Goal: Information Seeking & Learning: Learn about a topic

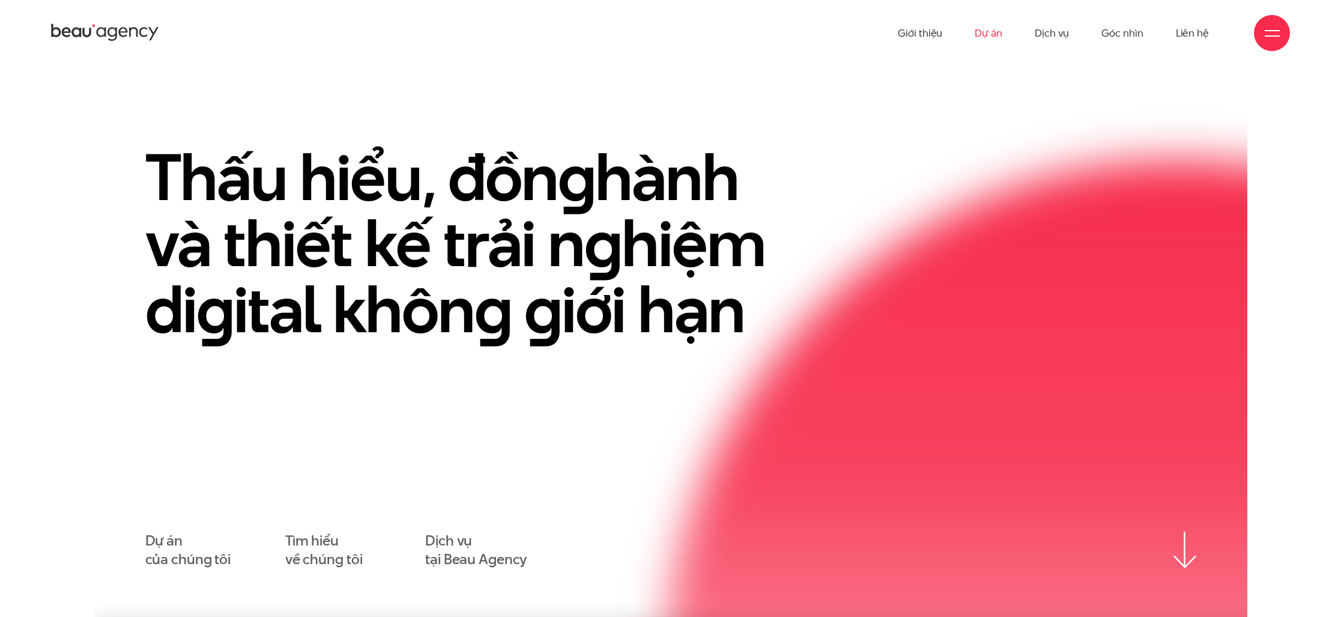
scroll to position [1, 0]
click at [988, 36] on link "Dự án" at bounding box center [988, 33] width 28 height 66
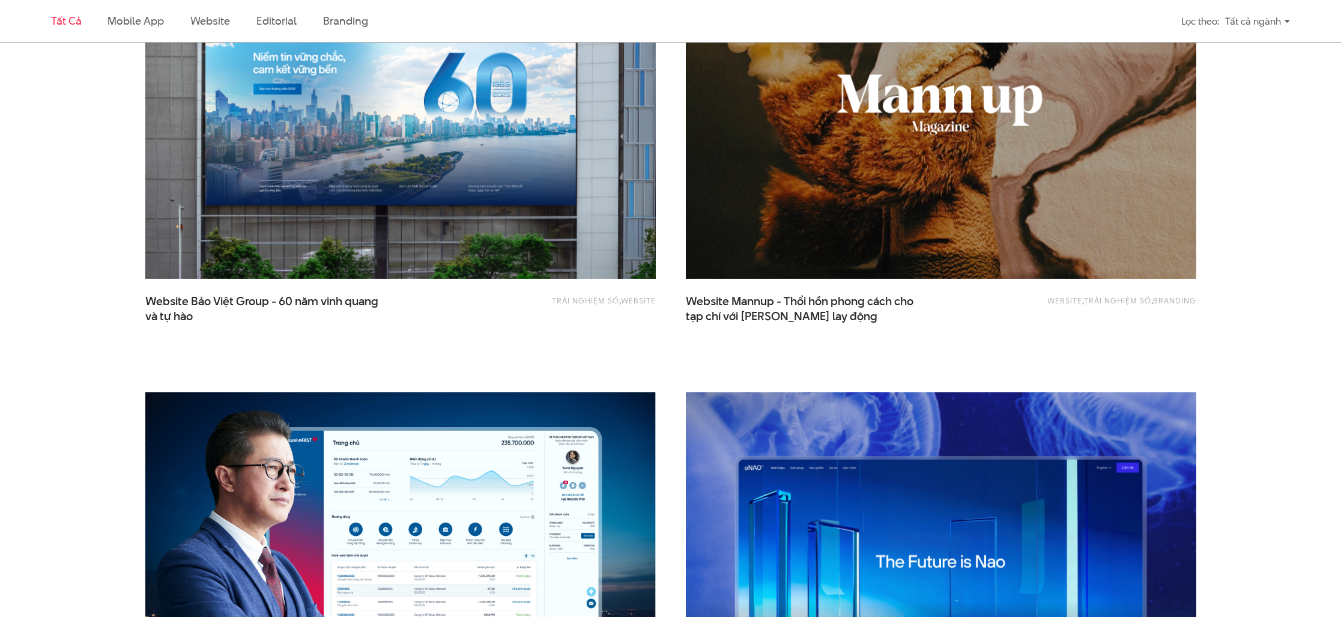
scroll to position [1449, 0]
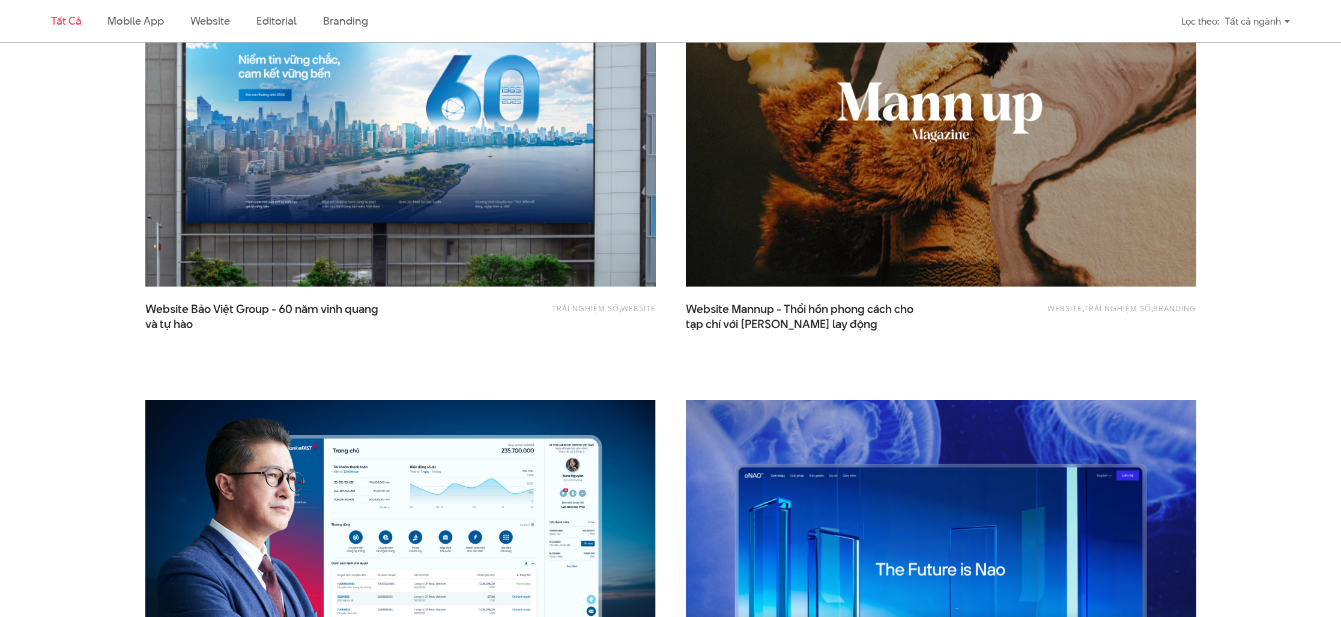
click at [525, 224] on img at bounding box center [399, 115] width 561 height 376
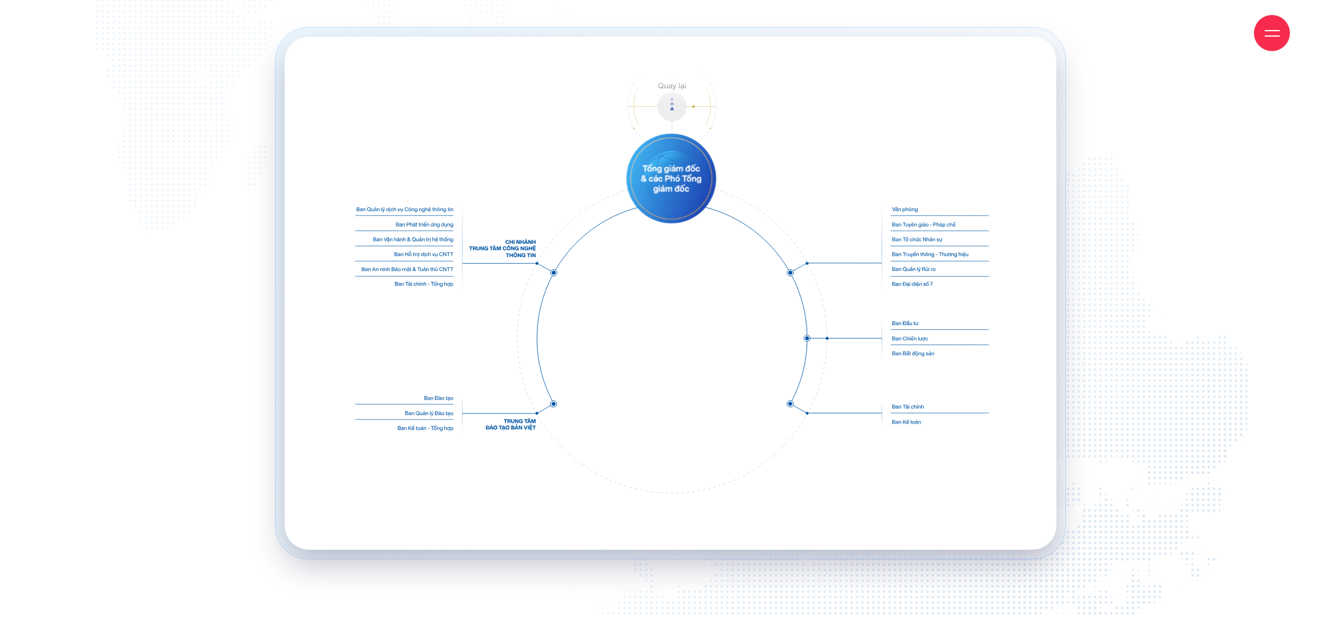
scroll to position [13958, 0]
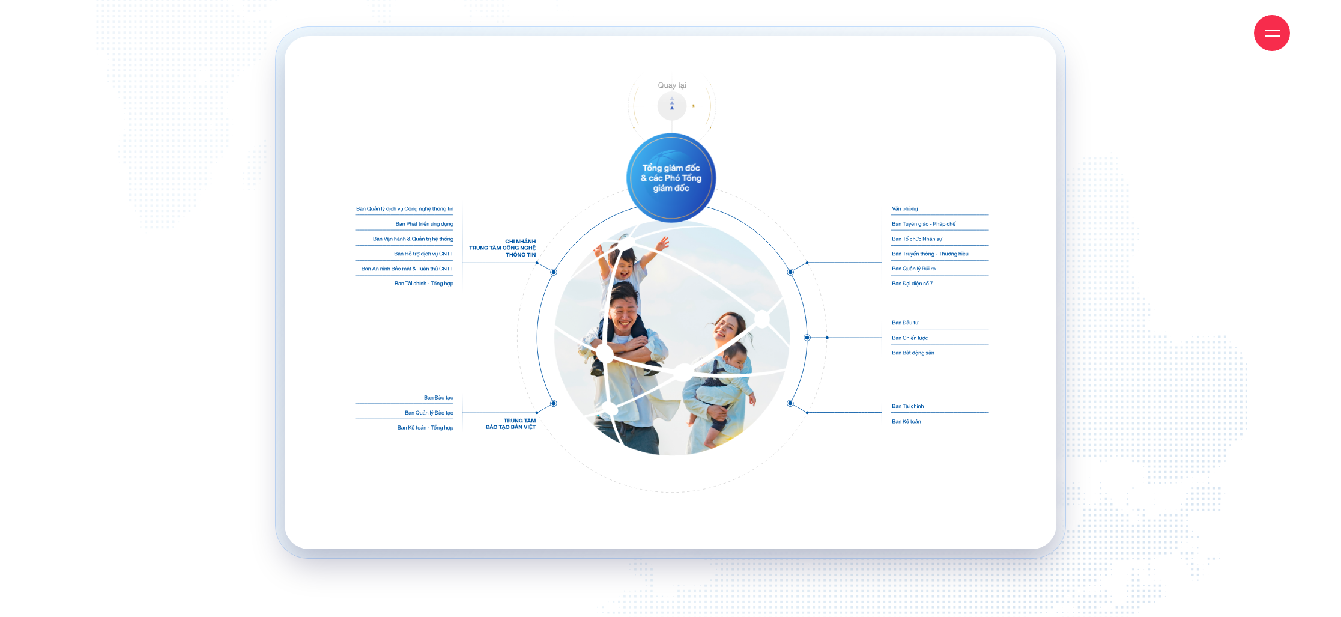
drag, startPoint x: 307, startPoint y: 34, endPoint x: 280, endPoint y: 33, distance: 27.0
click at [303, 34] on div "Giới thiệu Dự án Dịch vụ Góc nhìn Liên hệ" at bounding box center [670, 33] width 1238 height 66
click at [255, 29] on div "Giới thiệu Dự án Dịch vụ Góc nhìn Liên hệ" at bounding box center [670, 33] width 1238 height 66
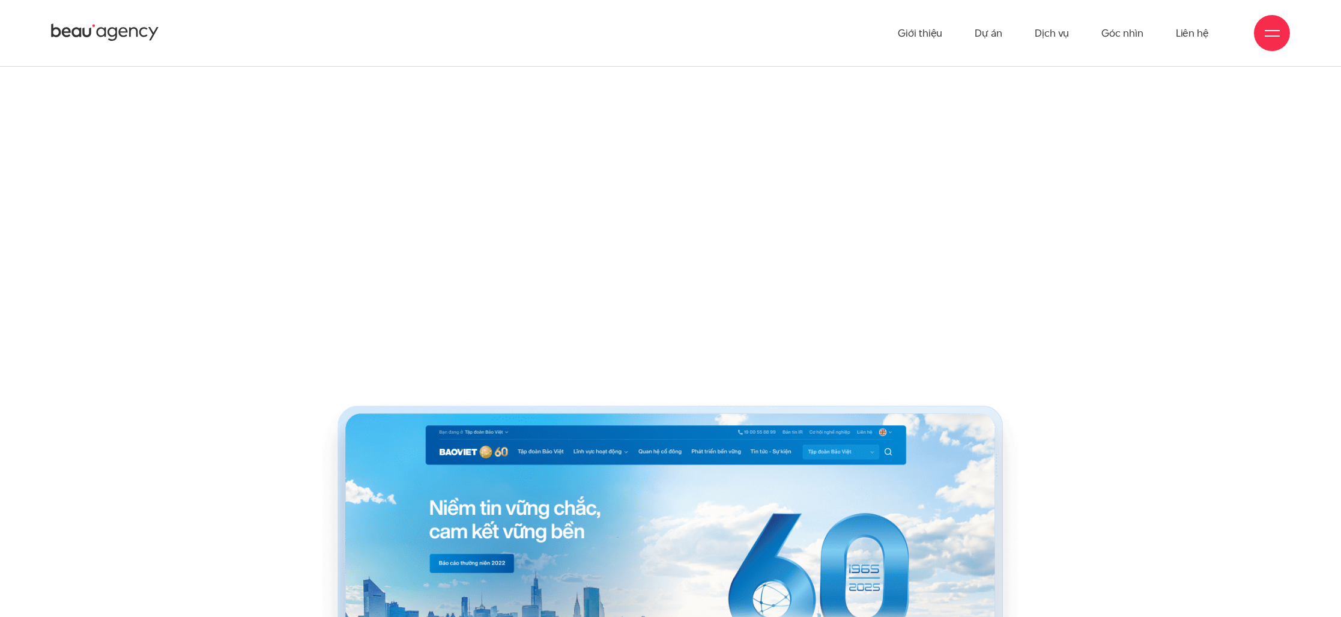
scroll to position [4230, 0]
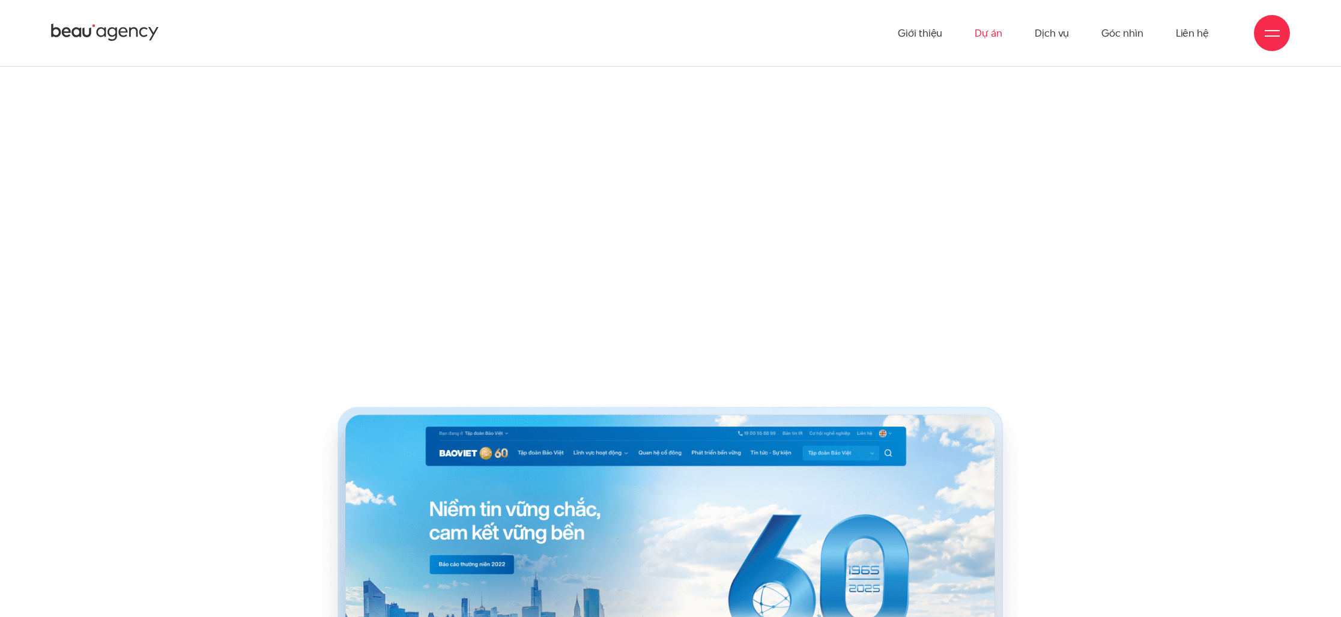
click at [988, 38] on link "Dự án" at bounding box center [988, 33] width 28 height 66
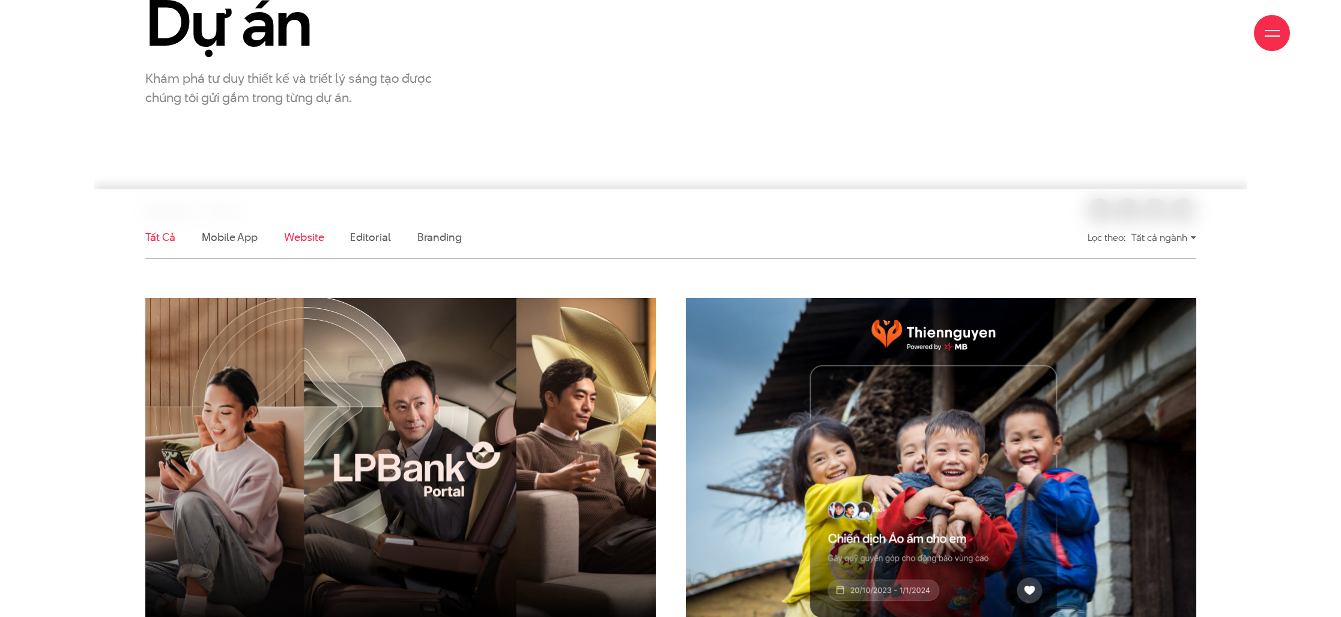
click at [297, 235] on link "Website" at bounding box center [304, 236] width 40 height 15
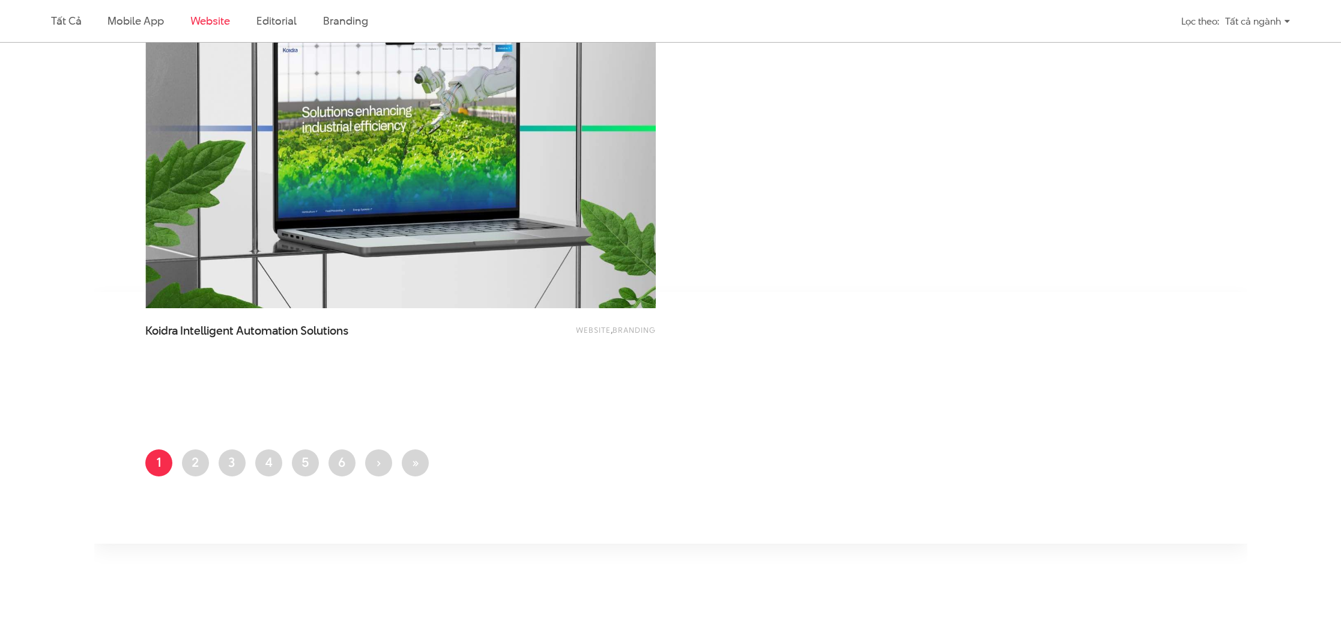
scroll to position [2359, 0]
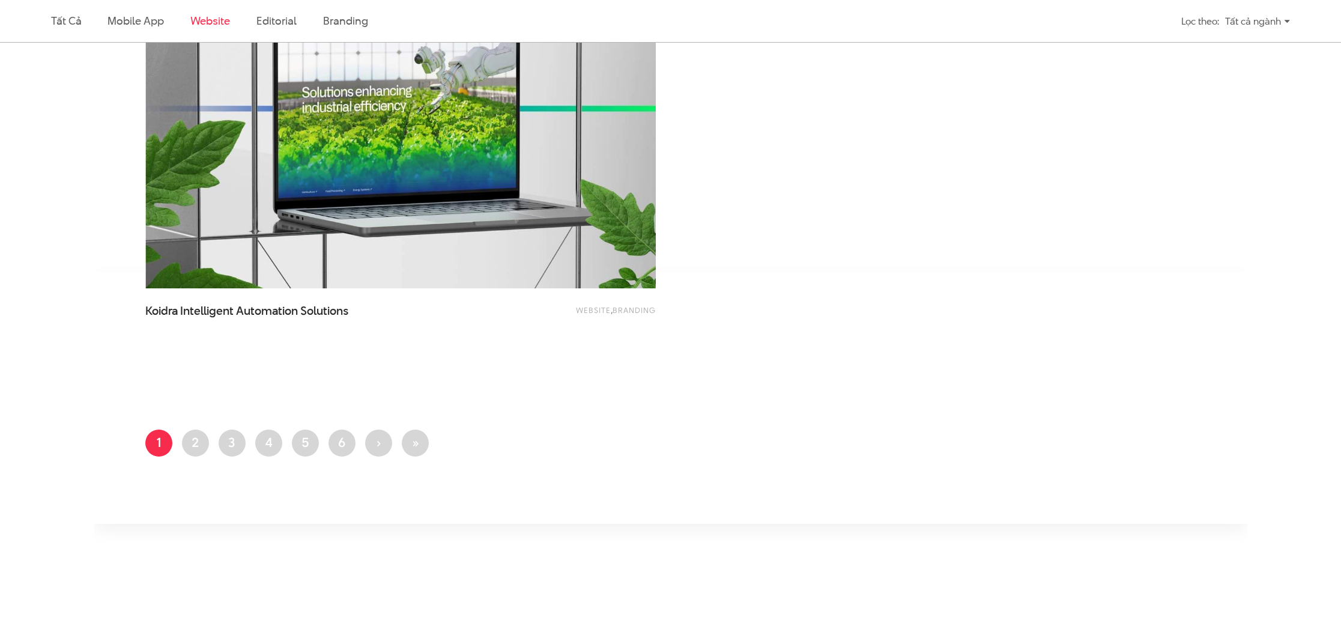
click at [208, 445] on li "Trang 2" at bounding box center [195, 442] width 27 height 27
click at [203, 445] on link "Trang 2" at bounding box center [195, 442] width 27 height 27
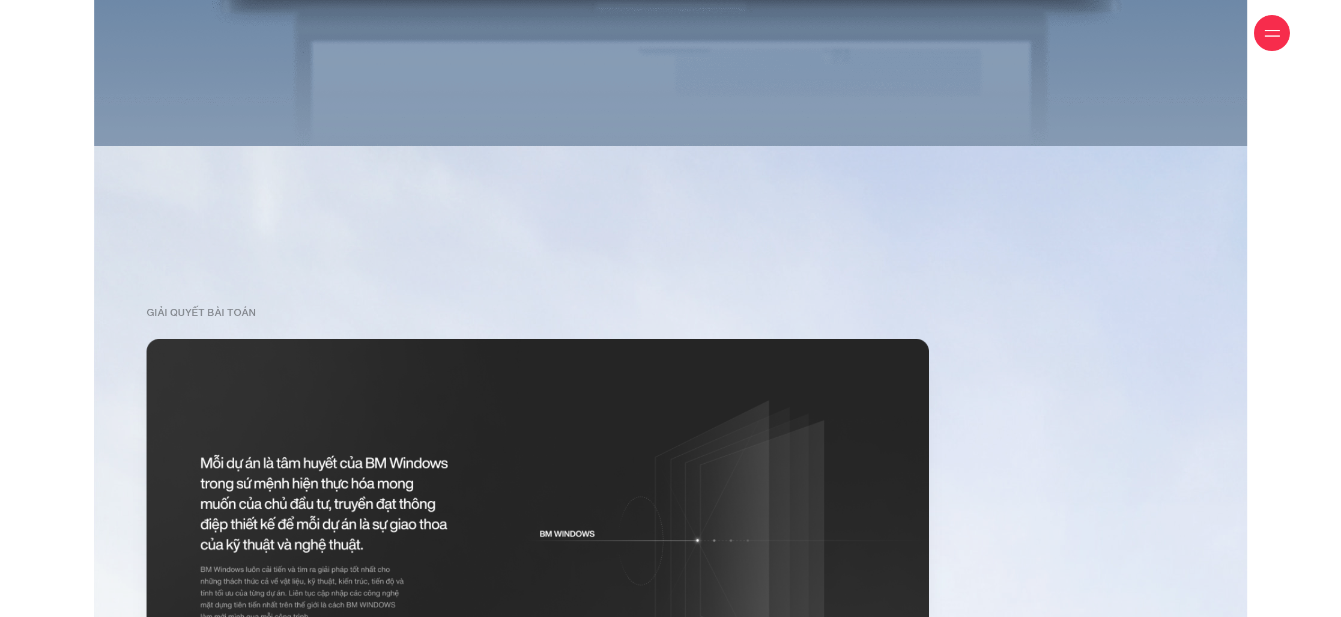
scroll to position [8023, 0]
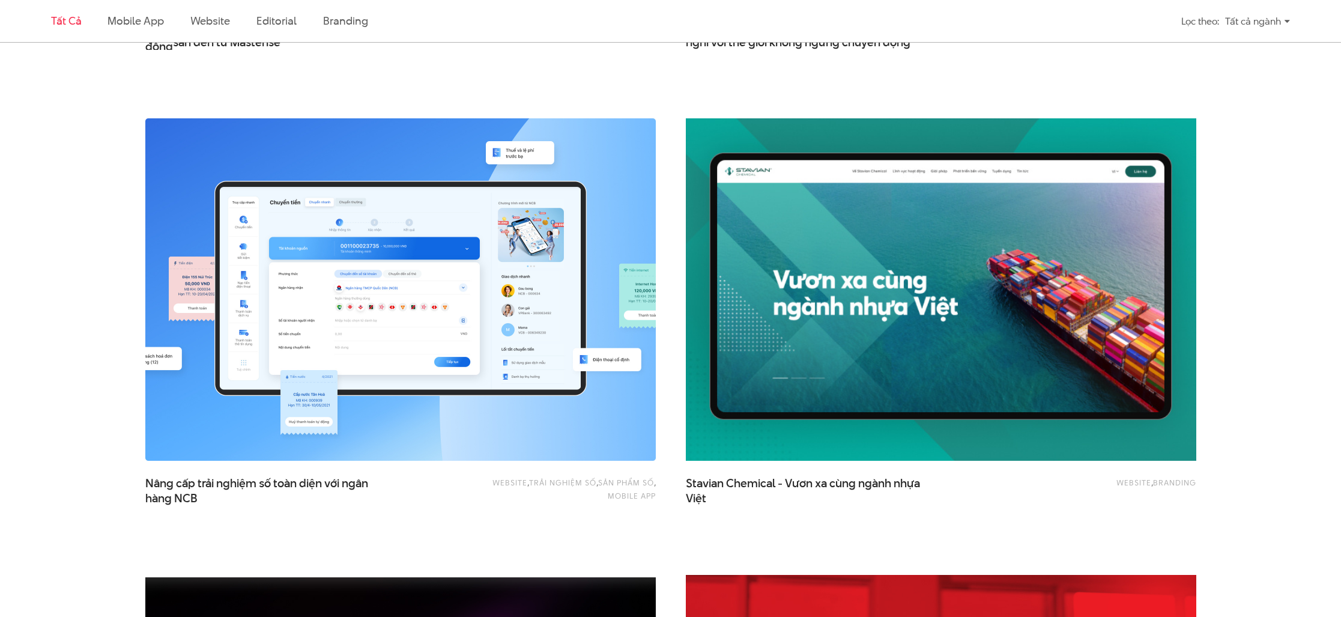
scroll to position [1941, 0]
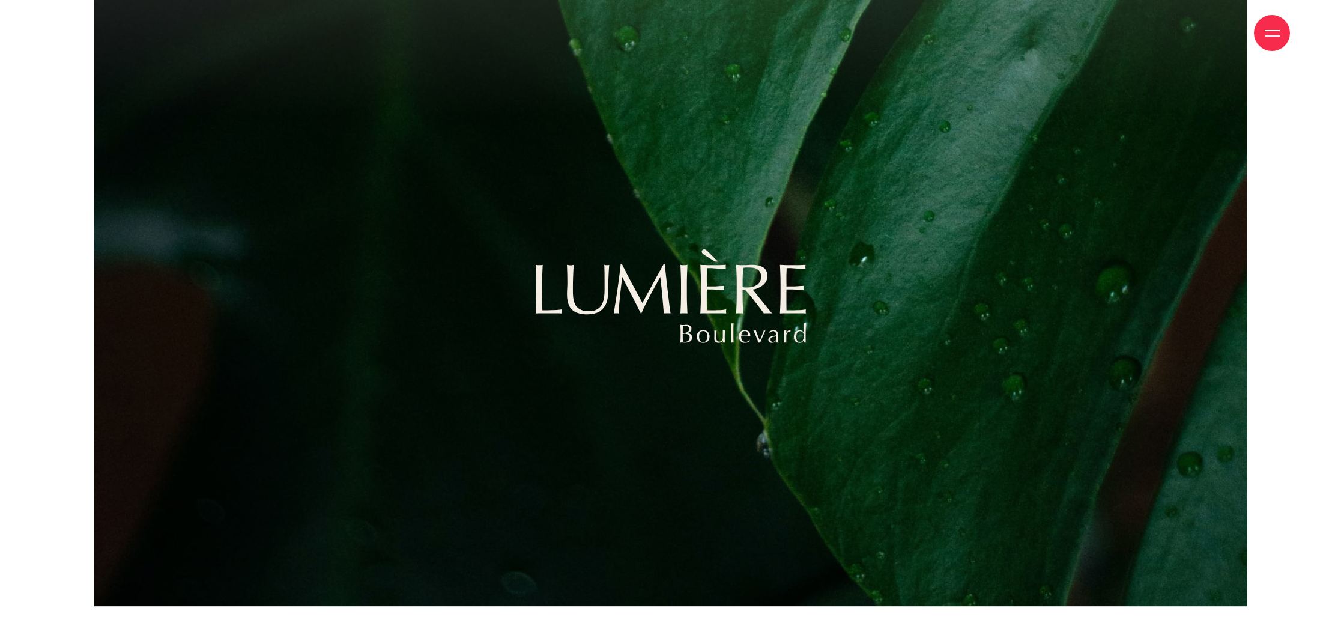
scroll to position [17846, 0]
